Goal: Information Seeking & Learning: Understand process/instructions

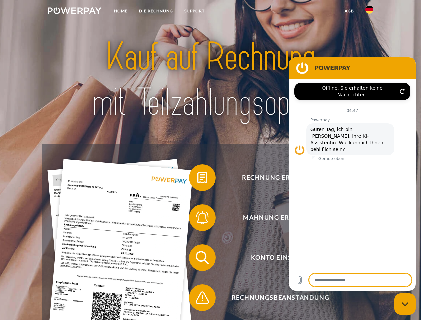
click at [74, 12] on img at bounding box center [75, 10] width 54 height 7
click at [370, 12] on img at bounding box center [370, 10] width 8 height 8
click at [349, 11] on link "agb" at bounding box center [349, 11] width 21 height 12
click at [198, 179] on span at bounding box center [192, 177] width 33 height 33
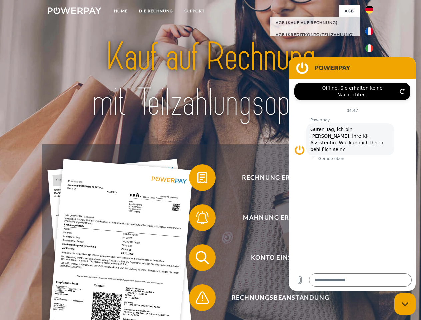
click at [198, 219] on span at bounding box center [192, 217] width 33 height 33
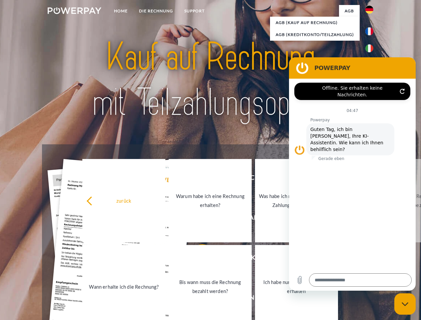
click at [198, 259] on link "Bis wann muss die Rechnung bezahlt werden?" at bounding box center [210, 286] width 83 height 83
click at [198, 299] on span at bounding box center [192, 297] width 33 height 33
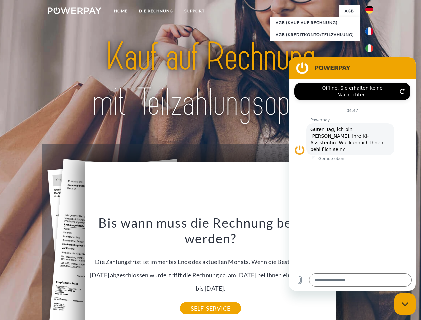
click at [405, 304] on icon "Messaging-Fenster schließen" at bounding box center [405, 304] width 7 height 4
type textarea "*"
